Goal: Task Accomplishment & Management: Manage account settings

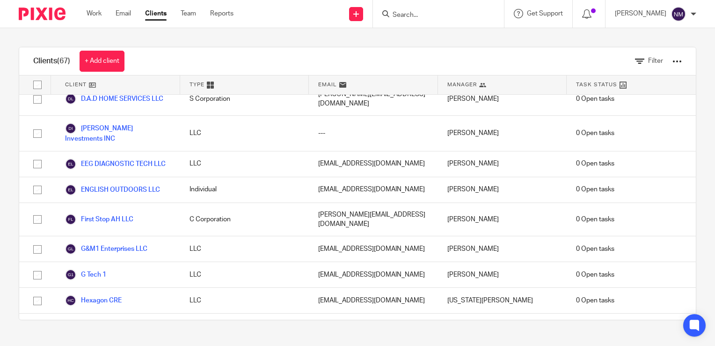
scroll to position [692, 0]
click at [118, 294] on link "Hexagon CRE" at bounding box center [93, 299] width 57 height 11
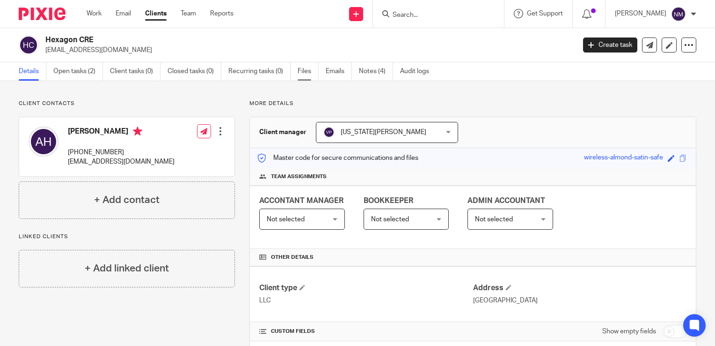
click at [300, 68] on link "Files" at bounding box center [308, 71] width 21 height 18
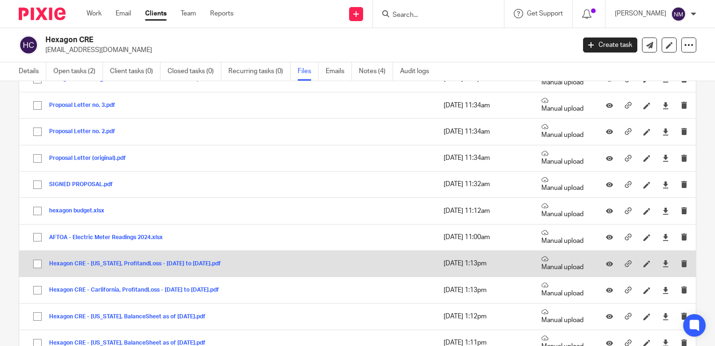
scroll to position [266, 0]
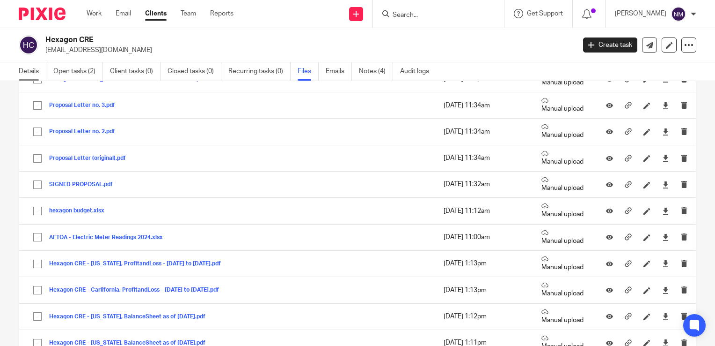
click at [25, 72] on link "Details" at bounding box center [33, 71] width 28 height 18
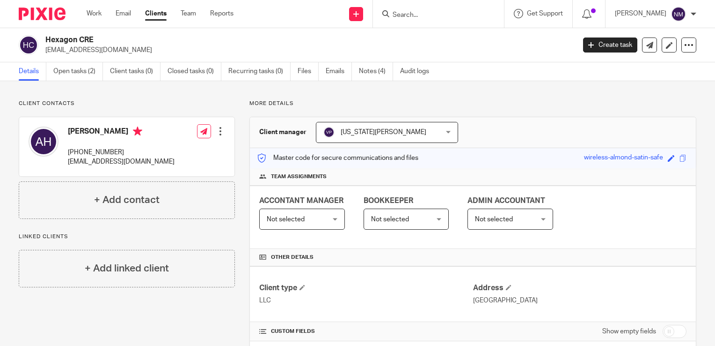
scroll to position [122, 0]
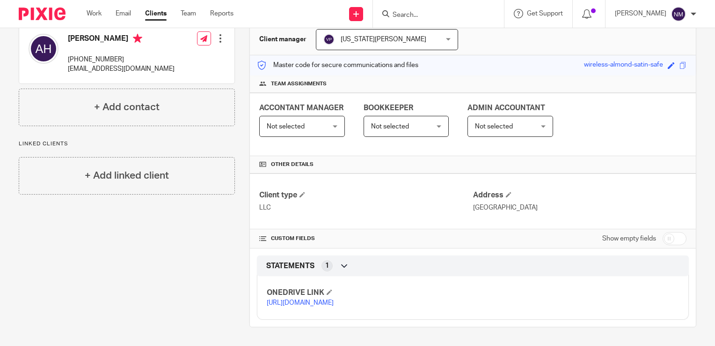
click at [305, 299] on link "https://ccfstaxes-my.sharepoint.com/:f:/g/personal/angie_ccfsbookkeeping_com/Ep…" at bounding box center [300, 302] width 67 height 7
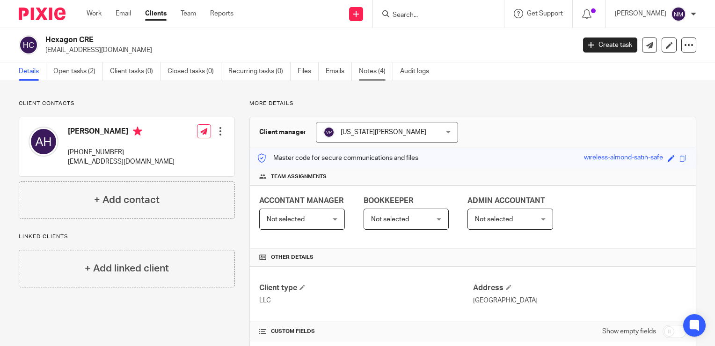
click at [365, 72] on link "Notes (4)" at bounding box center [376, 71] width 34 height 18
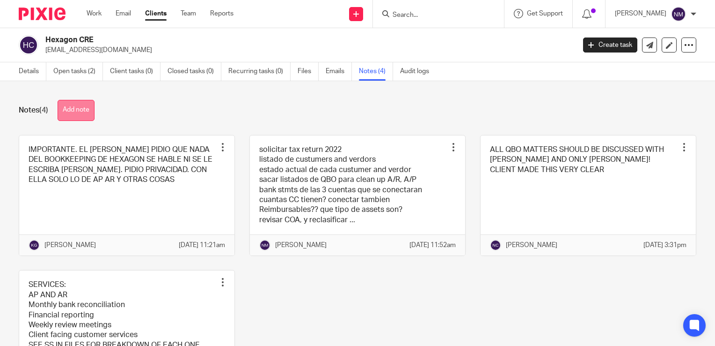
click at [84, 104] on button "Add note" at bounding box center [76, 110] width 37 height 21
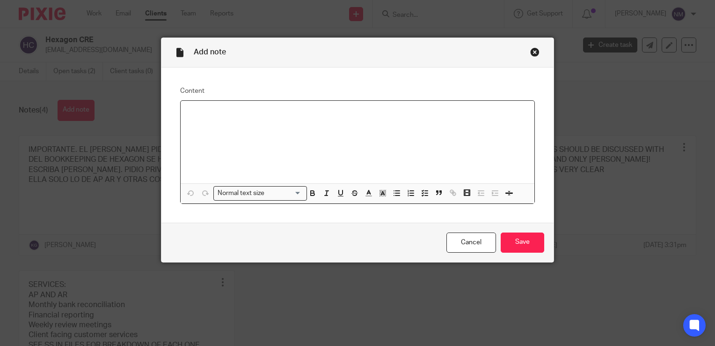
click at [249, 120] on div at bounding box center [358, 142] width 354 height 82
click at [534, 56] on div "Close this dialog window" at bounding box center [535, 51] width 9 height 9
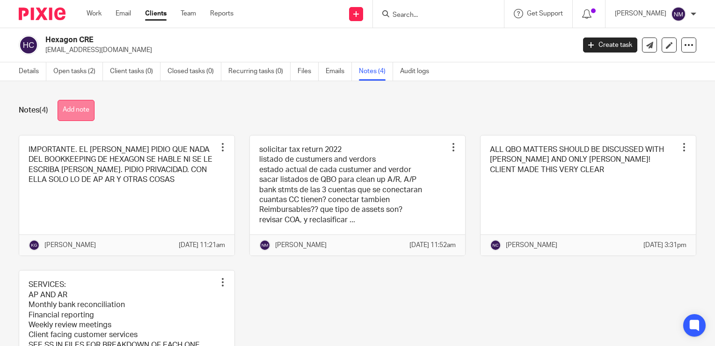
click at [78, 117] on button "Add note" at bounding box center [76, 110] width 37 height 21
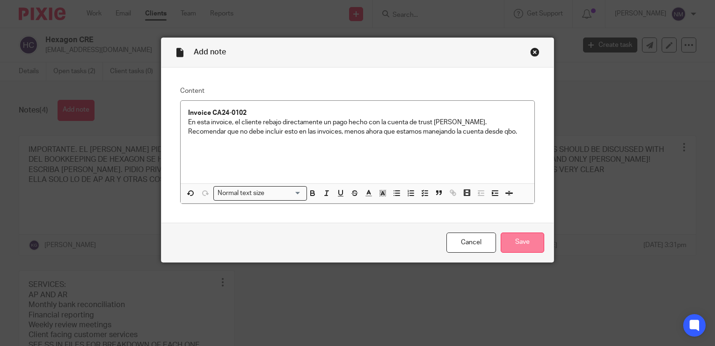
click at [511, 236] on input "Save" at bounding box center [523, 242] width 44 height 20
